Goal: Register for event/course

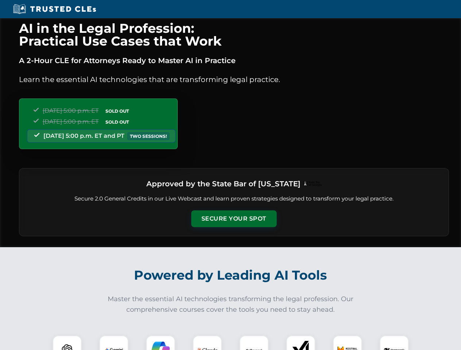
click at [233, 219] on button "Secure Your Spot" at bounding box center [233, 218] width 85 height 17
click at [67, 343] on img at bounding box center [67, 349] width 21 height 21
